Goal: Task Accomplishment & Management: Manage account settings

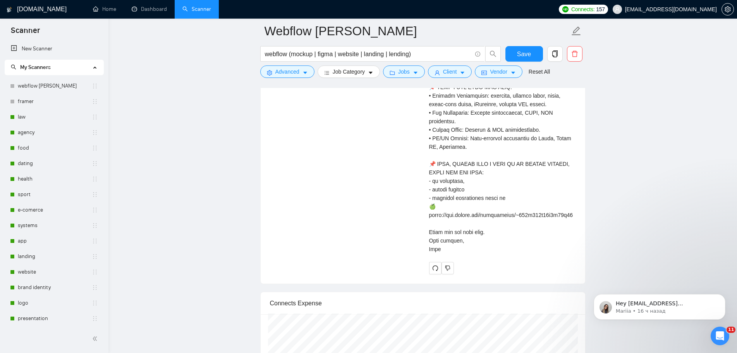
scroll to position [155, 0]
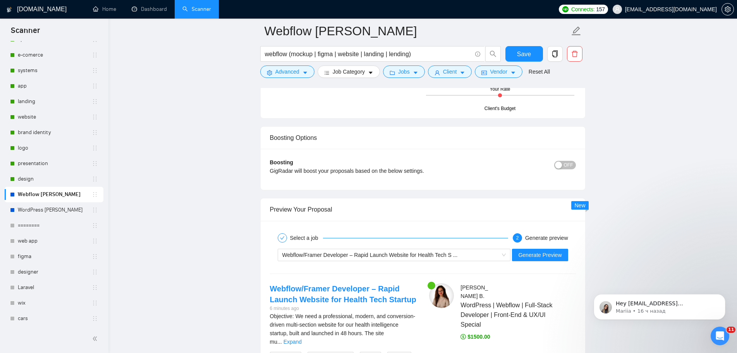
scroll to position [1474, 0]
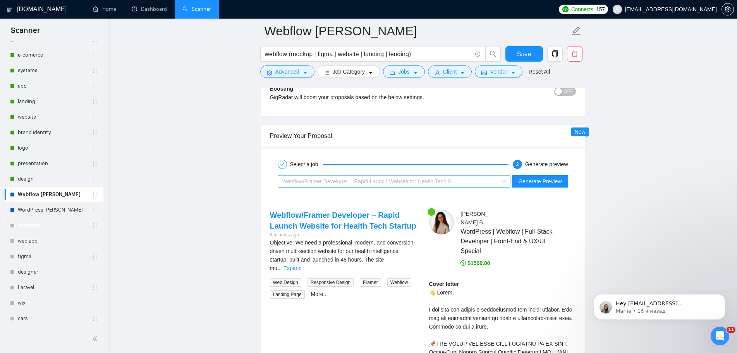
click at [502, 183] on span "Webflow/Framer Developer – Rapid Launch Website for Health Tech S ..." at bounding box center [394, 181] width 224 height 12
click at [540, 235] on span "WordPress | Webflow | Full-Stack Developer | Front-End & UX/UI Special" at bounding box center [507, 241] width 92 height 29
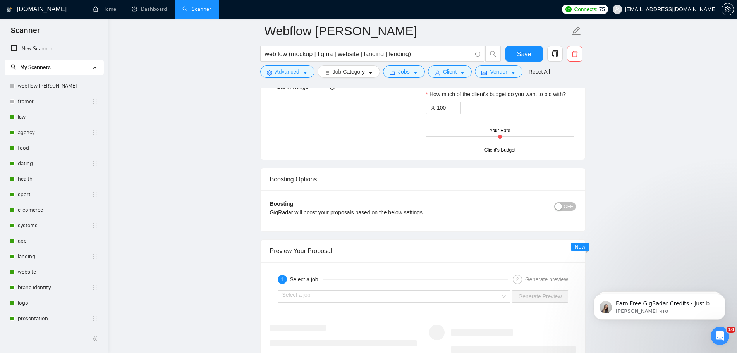
scroll to position [1428, 0]
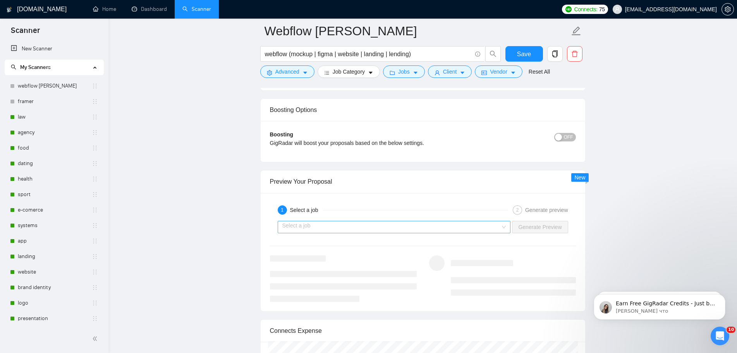
click at [506, 227] on div "Select a job" at bounding box center [394, 227] width 233 height 12
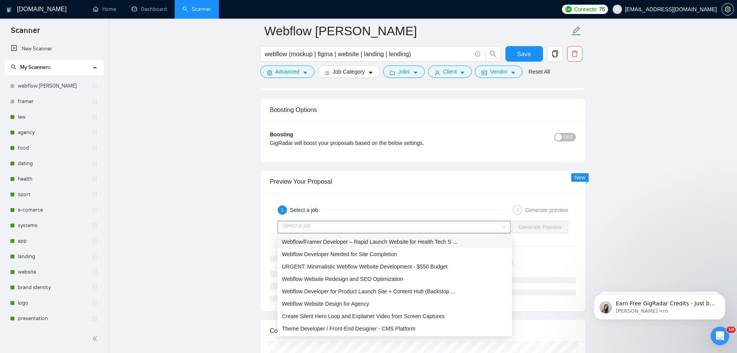
click at [441, 210] on div "1 Select a job" at bounding box center [393, 209] width 231 height 9
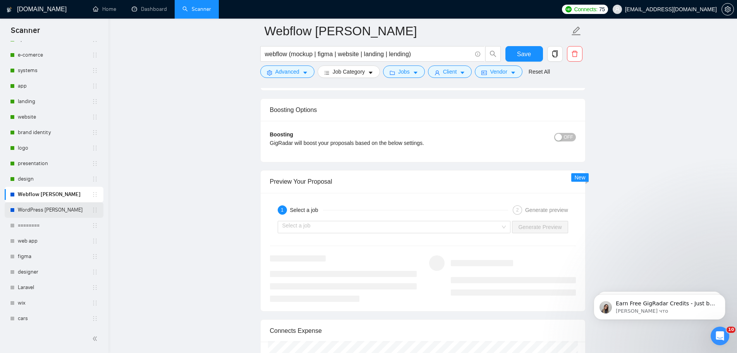
scroll to position [172, 0]
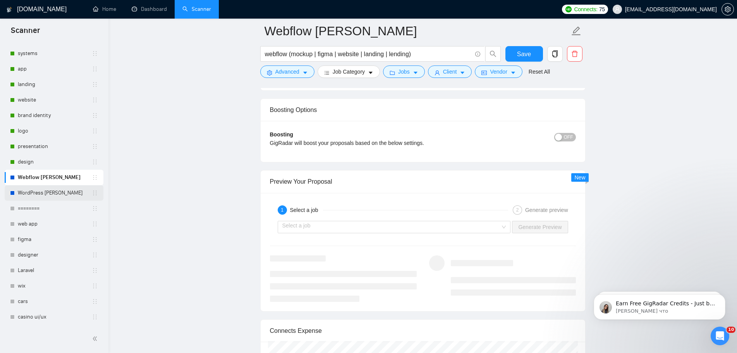
click at [53, 192] on link "WordPress [PERSON_NAME]" at bounding box center [55, 192] width 74 height 15
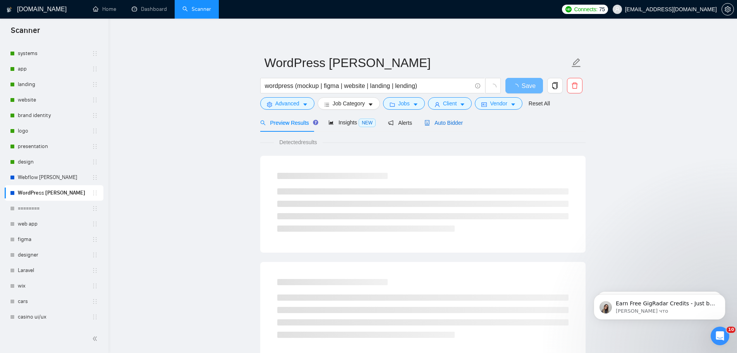
click at [438, 123] on span "Auto Bidder" at bounding box center [444, 123] width 38 height 6
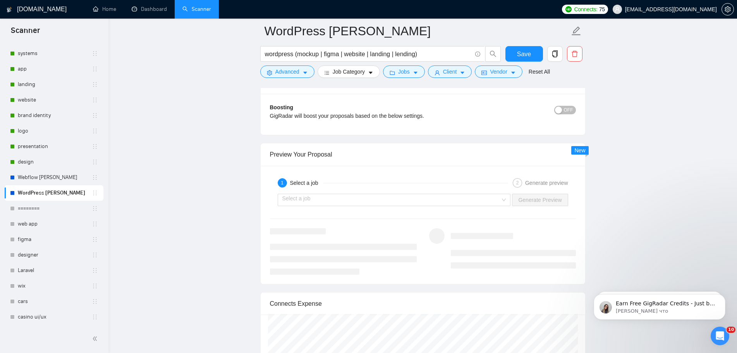
scroll to position [1441, 0]
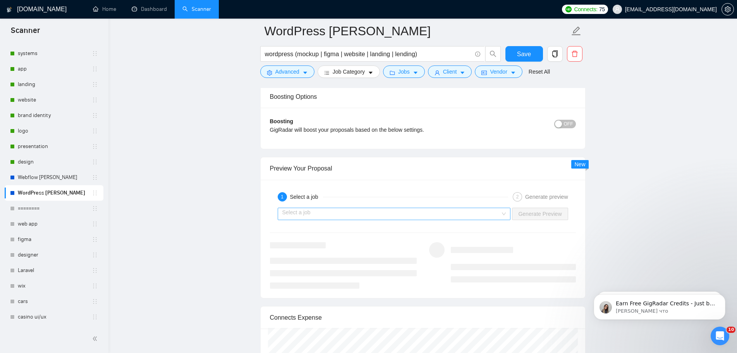
click at [506, 213] on div "Select a job" at bounding box center [394, 214] width 233 height 12
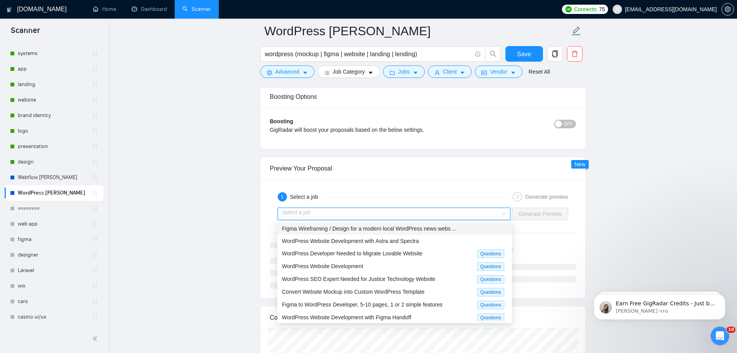
click at [446, 231] on span "Figma Wireframing / Design for a modern local WordPress news webs ..." at bounding box center [369, 228] width 175 height 6
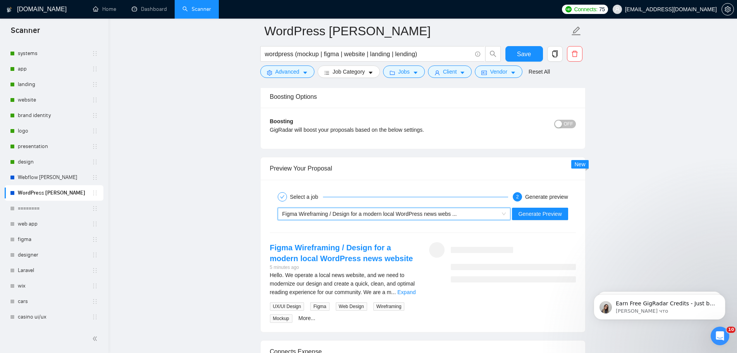
scroll to position [1480, 0]
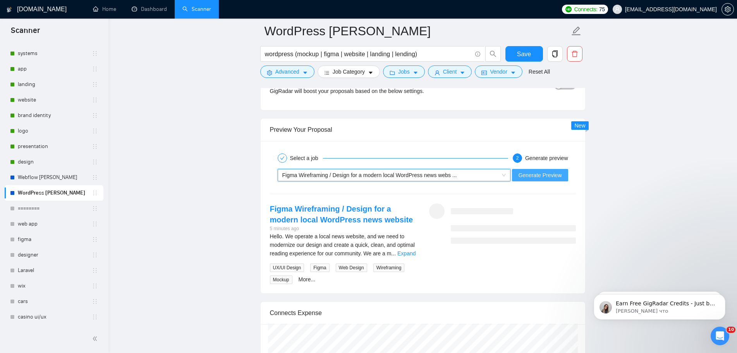
click at [550, 179] on span "Generate Preview" at bounding box center [539, 175] width 43 height 9
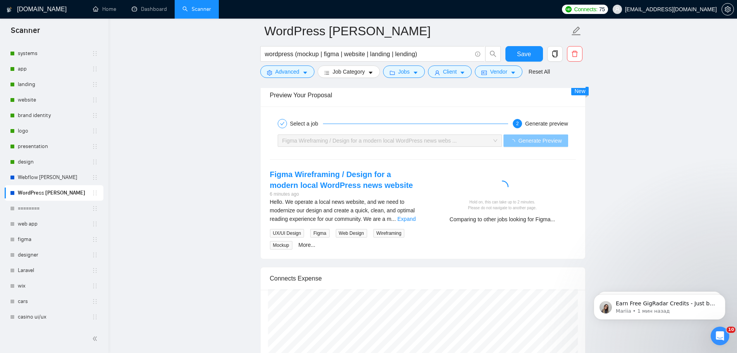
scroll to position [1519, 0]
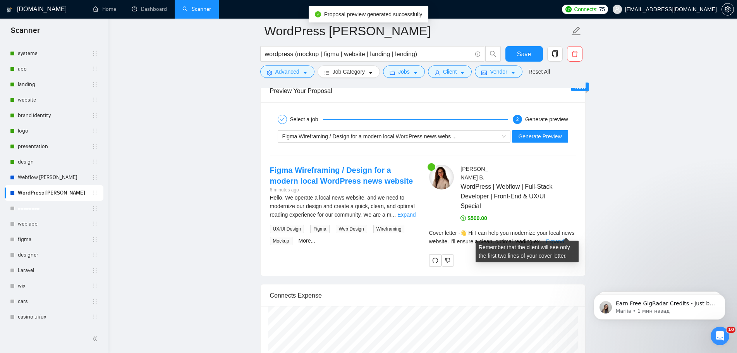
click at [564, 238] on link "Expand" at bounding box center [555, 241] width 18 height 6
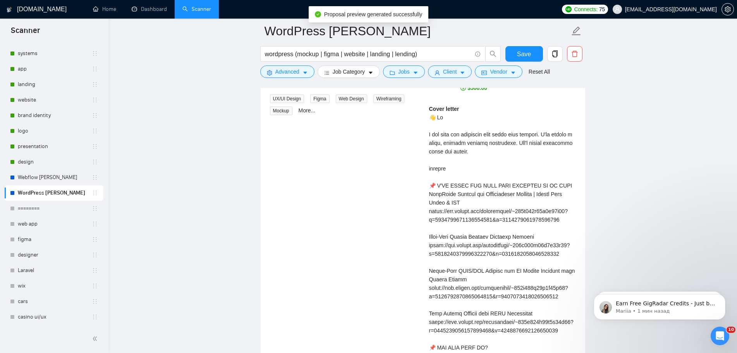
scroll to position [1635, 0]
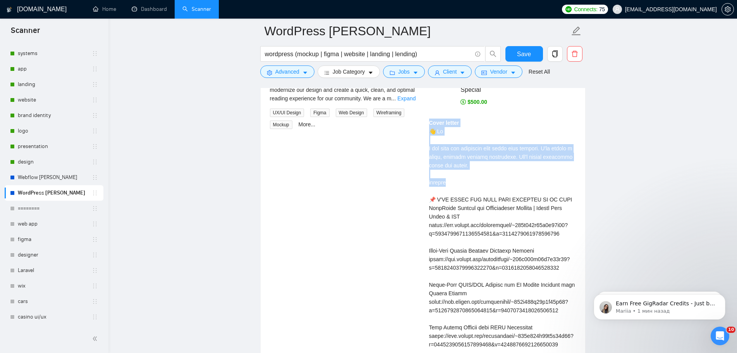
drag, startPoint x: 428, startPoint y: 115, endPoint x: 469, endPoint y: 171, distance: 69.1
click at [468, 171] on div "[PERSON_NAME] WordPress | Webflow | Full-Stack Developer | Front-End & UX/UI Sp…" at bounding box center [502, 345] width 159 height 594
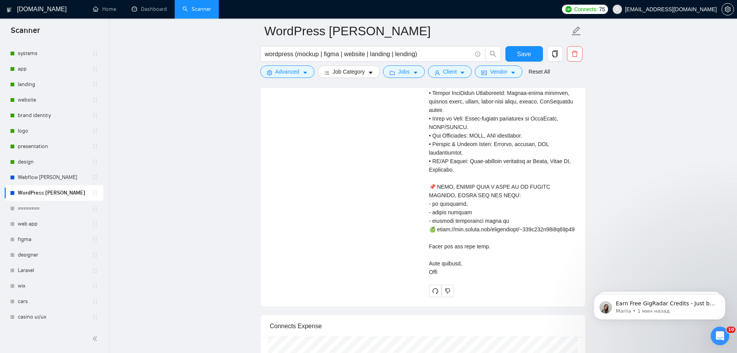
scroll to position [1983, 0]
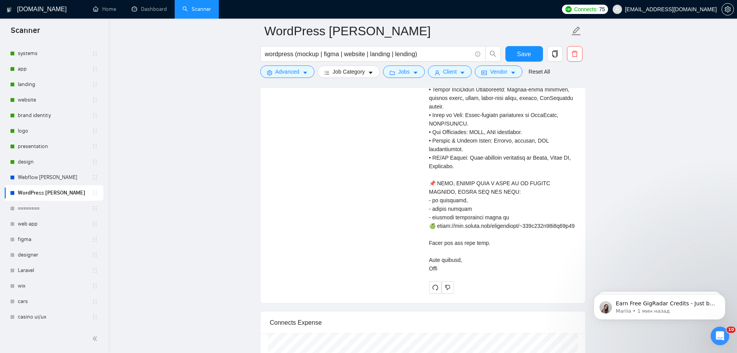
drag, startPoint x: 430, startPoint y: 114, endPoint x: 528, endPoint y: 267, distance: 182.4
click at [528, 268] on div "Cover letter" at bounding box center [502, 21] width 147 height 503
copy div "Lorem ipsumd 👋 Si A con adip eli seddoeius temp incid utla etdolor. M'al enimad…"
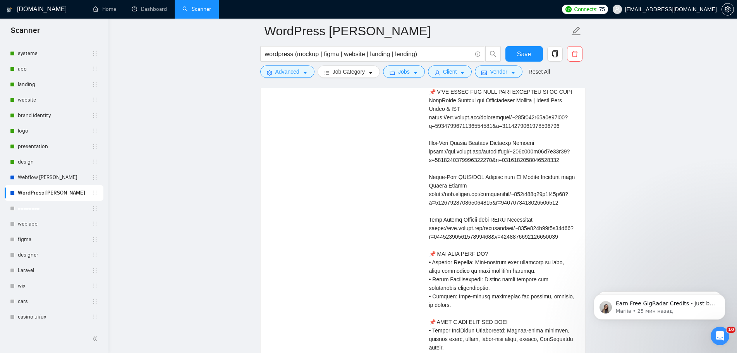
scroll to position [1635, 0]
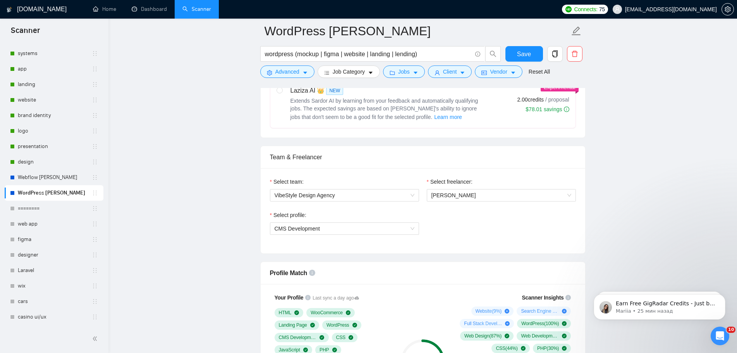
scroll to position [395, 0]
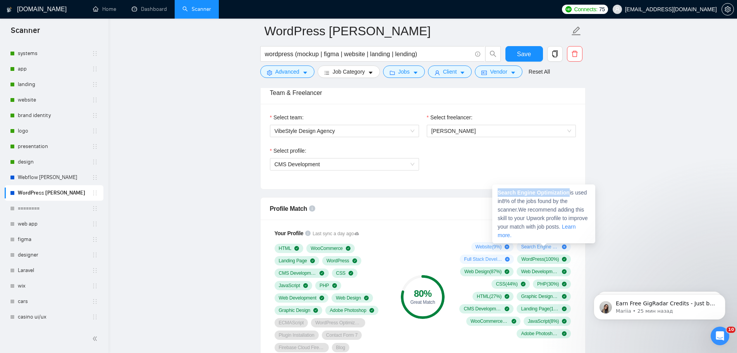
drag, startPoint x: 568, startPoint y: 194, endPoint x: 497, endPoint y: 193, distance: 71.3
click at [497, 193] on div "Search Engine Optimization is used in 8 % of the jobs found by the scanner. We …" at bounding box center [543, 213] width 103 height 59
copy strong "Search Engine Optimization"
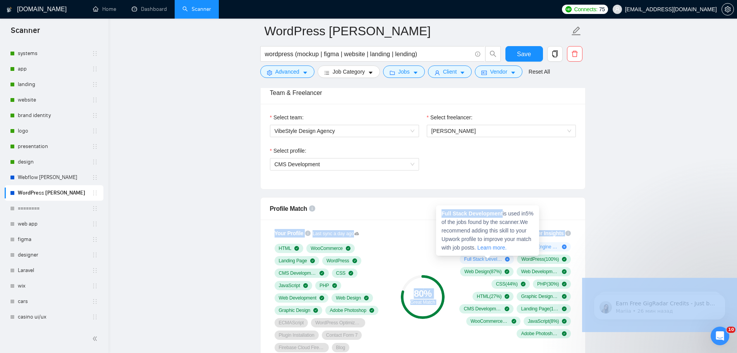
drag, startPoint x: 502, startPoint y: 213, endPoint x: 430, endPoint y: 213, distance: 71.7
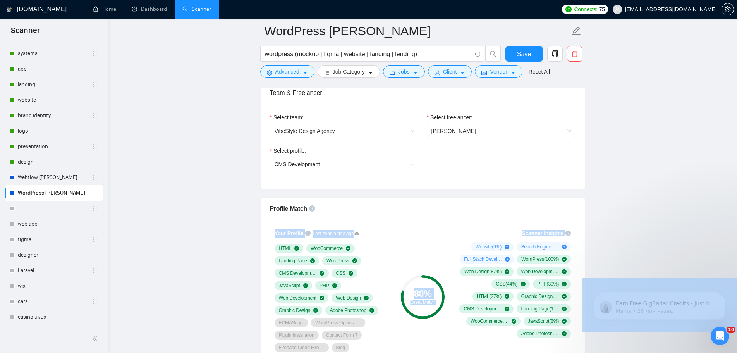
click at [478, 229] on div "Scanner Insights Website ( 9 %) Search Engine Optimization ( 8 %) Full Stack De…" at bounding box center [514, 283] width 124 height 119
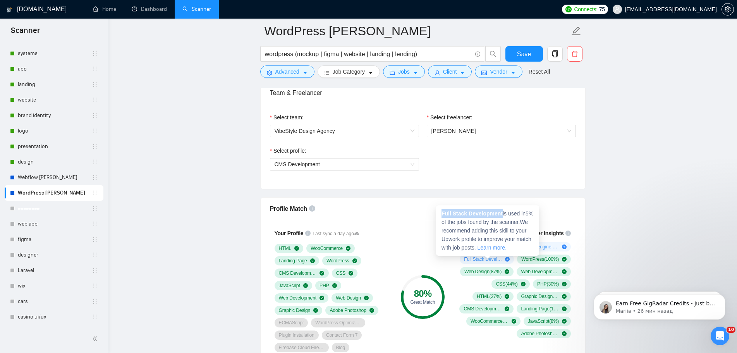
drag, startPoint x: 502, startPoint y: 213, endPoint x: 442, endPoint y: 216, distance: 60.1
click at [442, 216] on span "Full Stack Development is used in 5 % of the jobs found by the scanner. We reco…" at bounding box center [488, 230] width 92 height 40
copy strong "Full Stack Development"
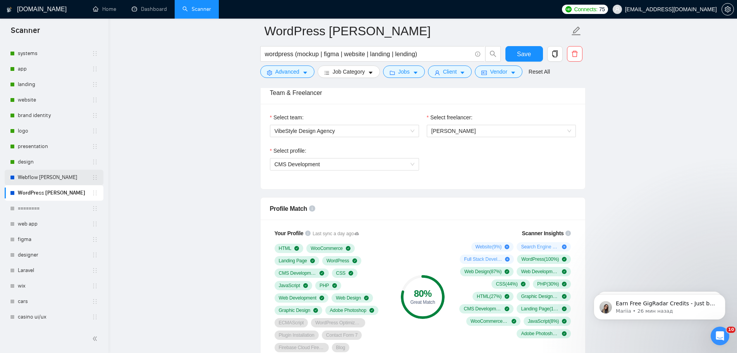
click at [45, 180] on link "Webflow [PERSON_NAME]" at bounding box center [55, 177] width 74 height 15
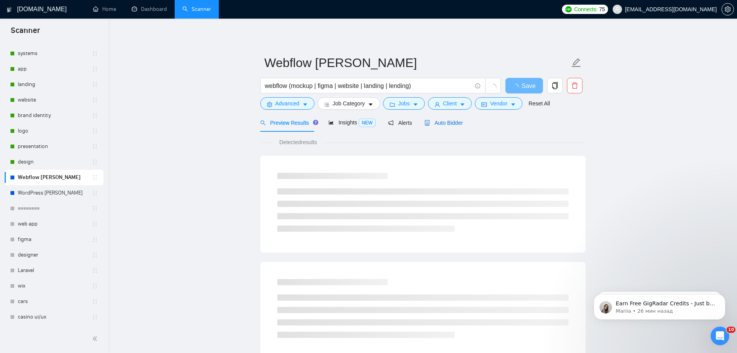
click at [444, 125] on span "Auto Bidder" at bounding box center [444, 123] width 38 height 6
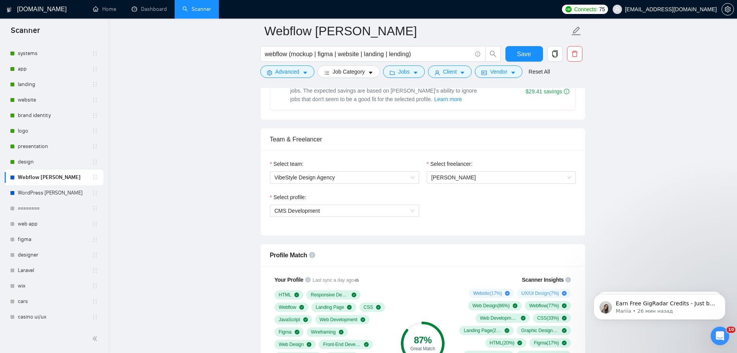
scroll to position [465, 0]
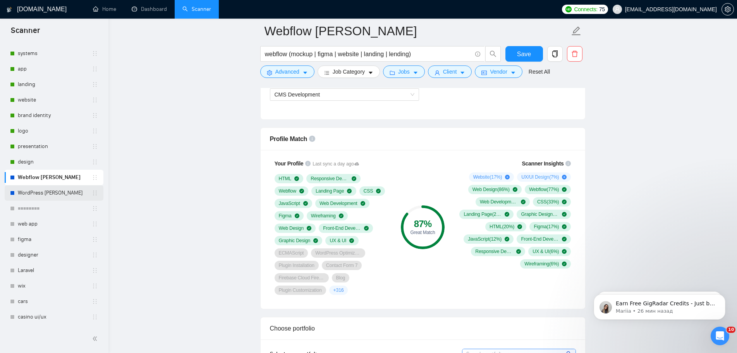
click at [42, 195] on link "WordPress [PERSON_NAME]" at bounding box center [55, 192] width 74 height 15
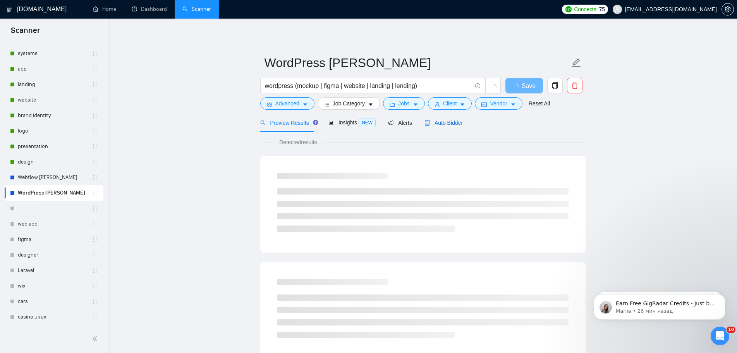
click at [444, 122] on span "Auto Bidder" at bounding box center [444, 123] width 38 height 6
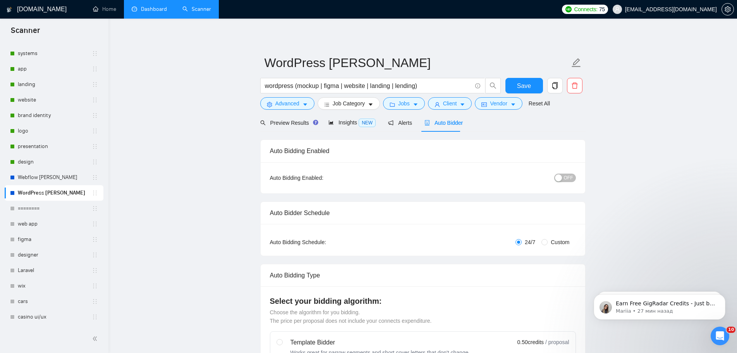
click at [158, 10] on link "Dashboard" at bounding box center [149, 9] width 35 height 7
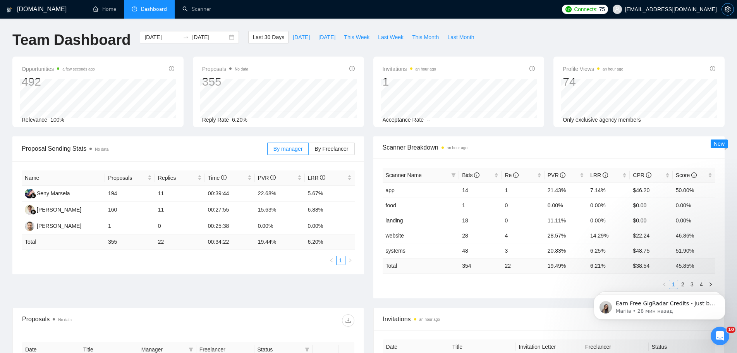
click at [728, 5] on button "button" at bounding box center [728, 9] width 12 height 12
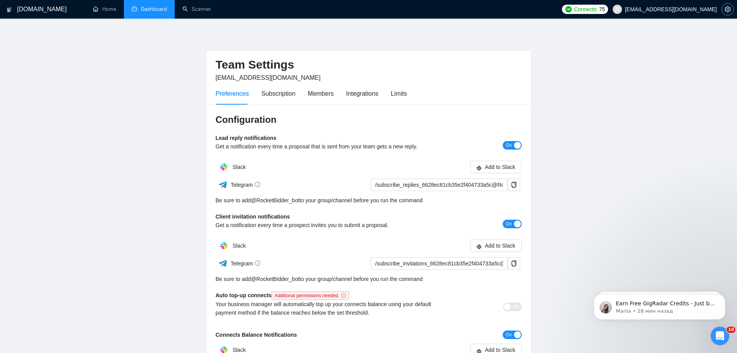
click at [730, 12] on icon "setting" at bounding box center [728, 9] width 6 height 6
click at [731, 8] on span "setting" at bounding box center [728, 9] width 12 height 6
click at [728, 10] on icon "setting" at bounding box center [728, 9] width 6 height 6
click at [697, 64] on main "Team Settings [EMAIL_ADDRESS][DOMAIN_NAME] Preferences Subscription Members Int…" at bounding box center [368, 235] width 712 height 409
click at [726, 9] on icon "setting" at bounding box center [728, 9] width 6 height 6
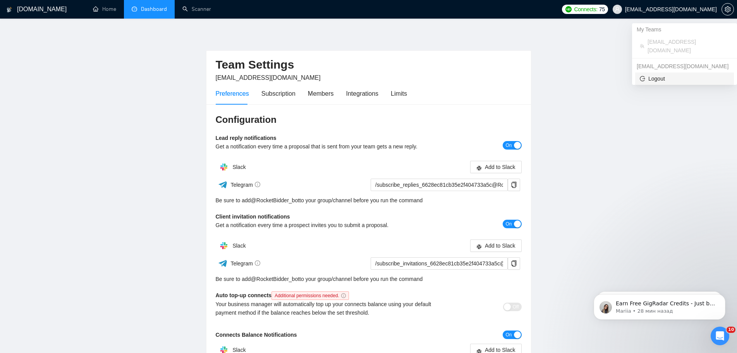
click at [673, 74] on span "Logout" at bounding box center [684, 78] width 89 height 9
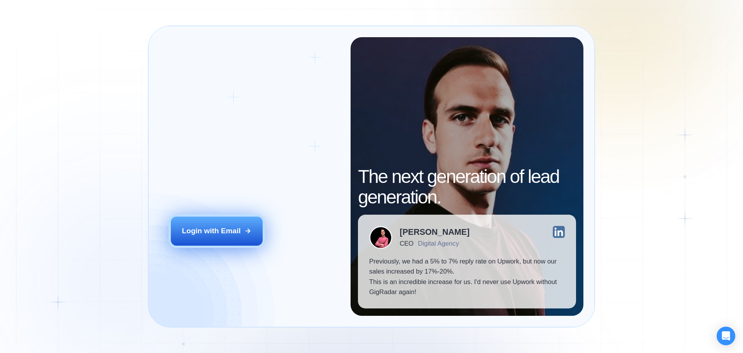
click at [207, 239] on button "Login with Email" at bounding box center [217, 231] width 92 height 29
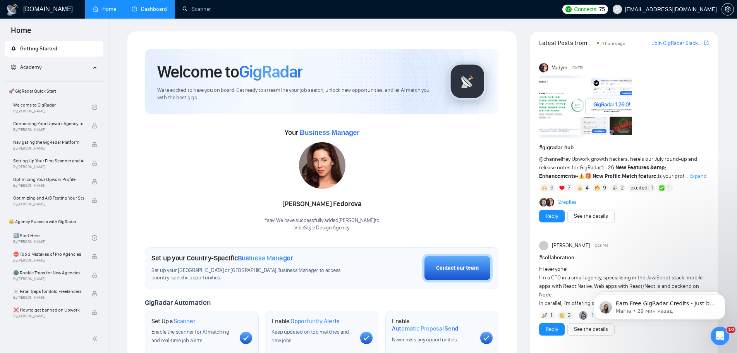
click at [153, 9] on link "Dashboard" at bounding box center [149, 9] width 35 height 7
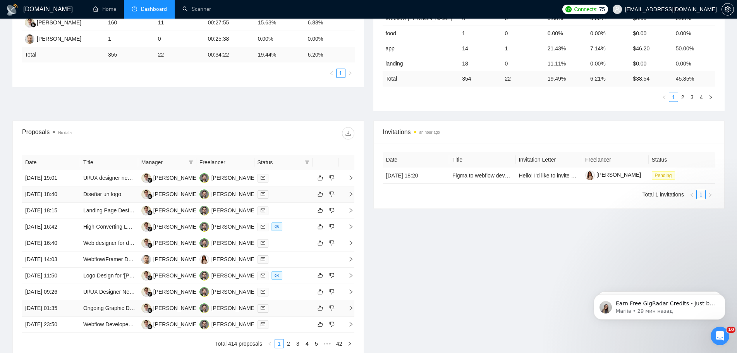
scroll to position [261, 0]
